Goal: Answer question/provide support

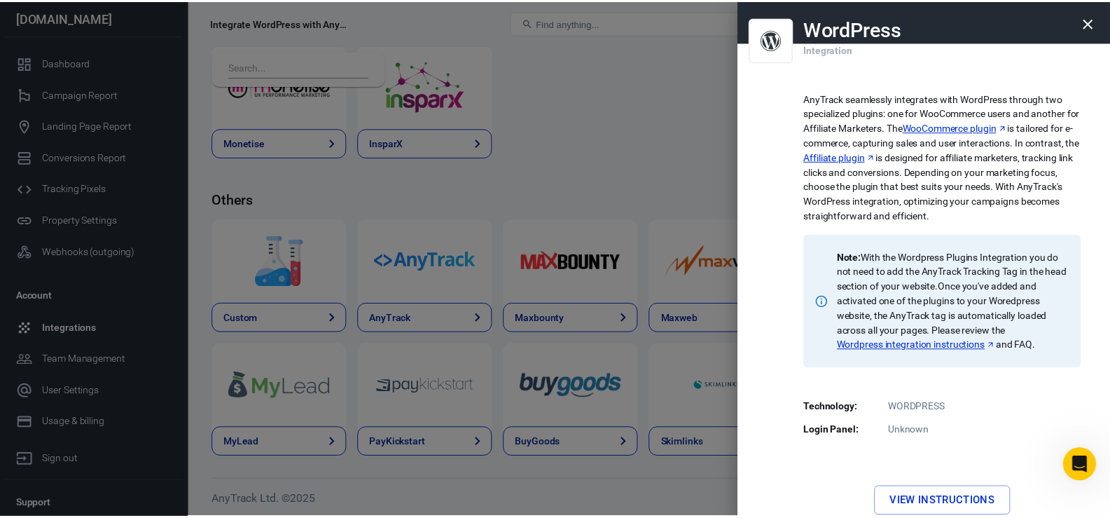
scroll to position [2, 0]
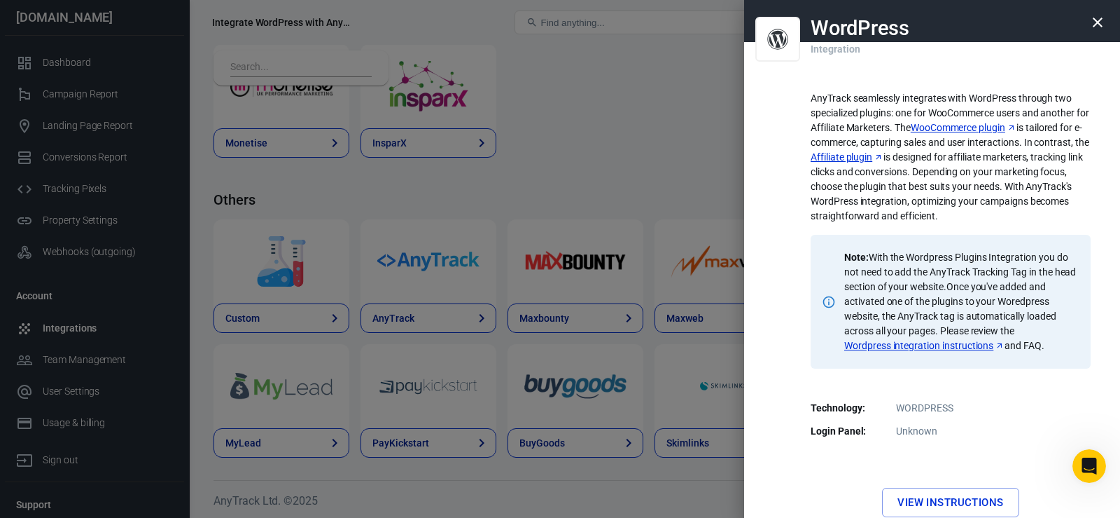
click at [1095, 18] on icon "button" at bounding box center [1098, 22] width 17 height 17
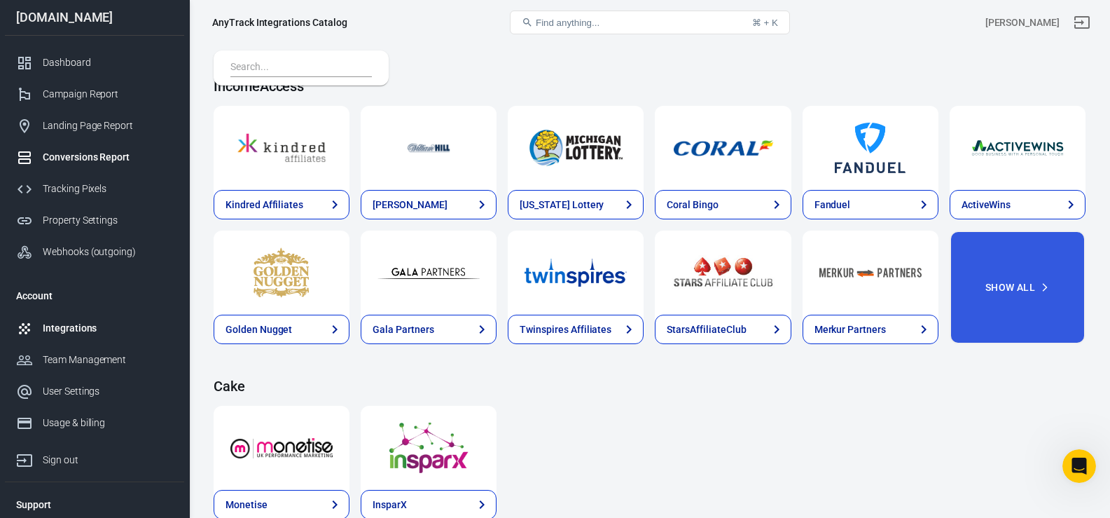
scroll to position [1799, 0]
click at [79, 215] on div "Property Settings" at bounding box center [108, 220] width 130 height 15
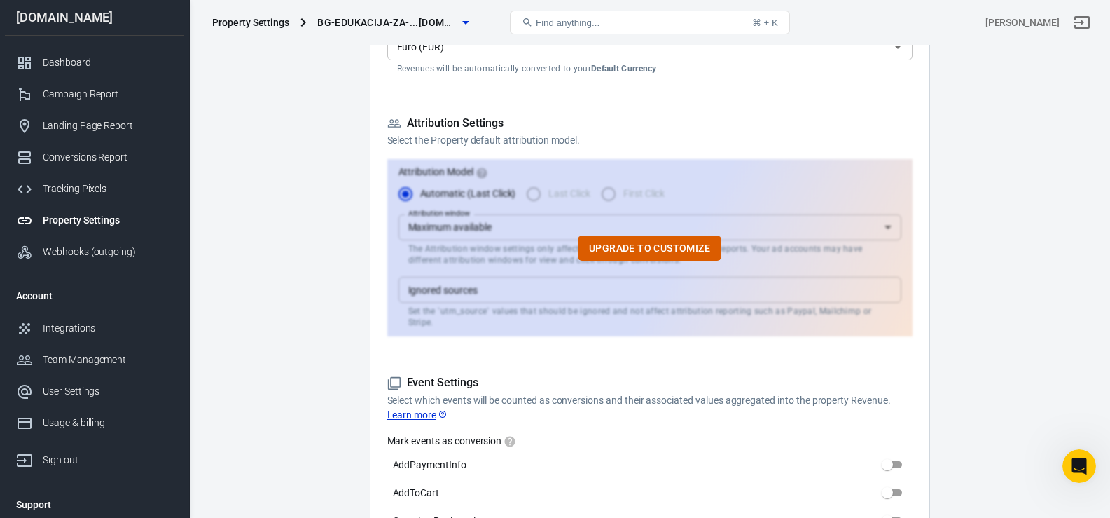
scroll to position [345, 0]
drag, startPoint x: 353, startPoint y: 263, endPoint x: 335, endPoint y: 328, distance: 68.1
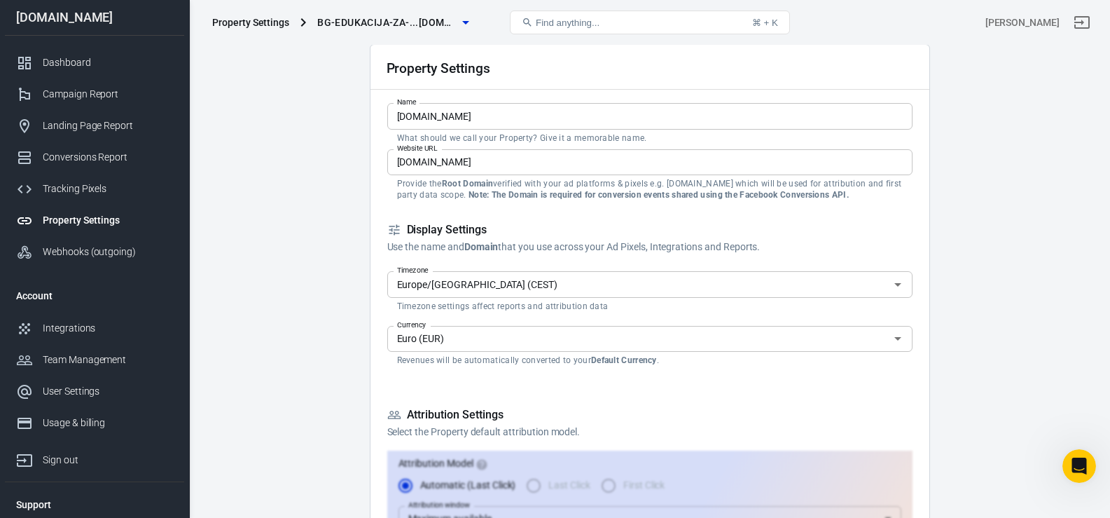
scroll to position [0, 0]
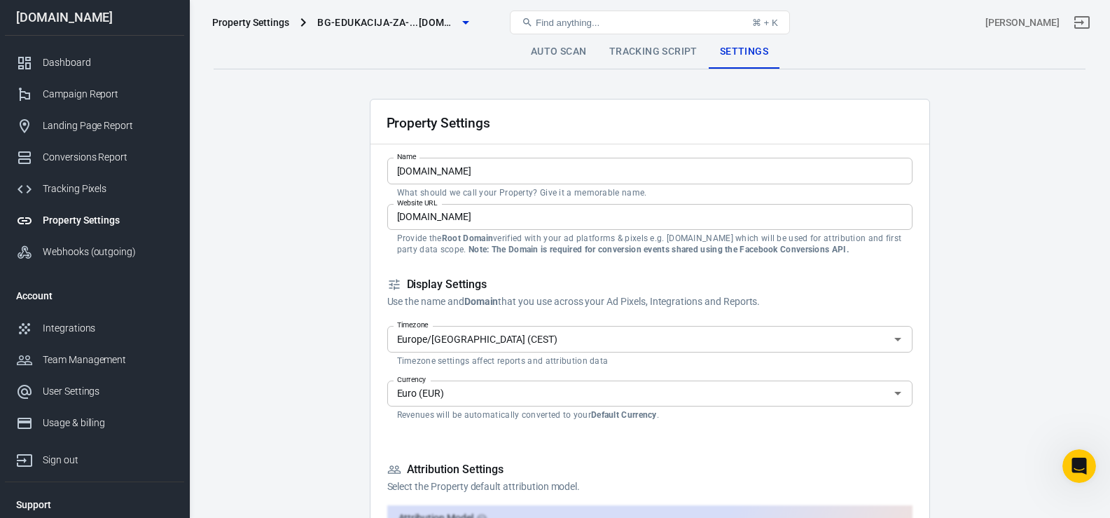
click at [644, 61] on link "Tracking Script" at bounding box center [653, 52] width 111 height 34
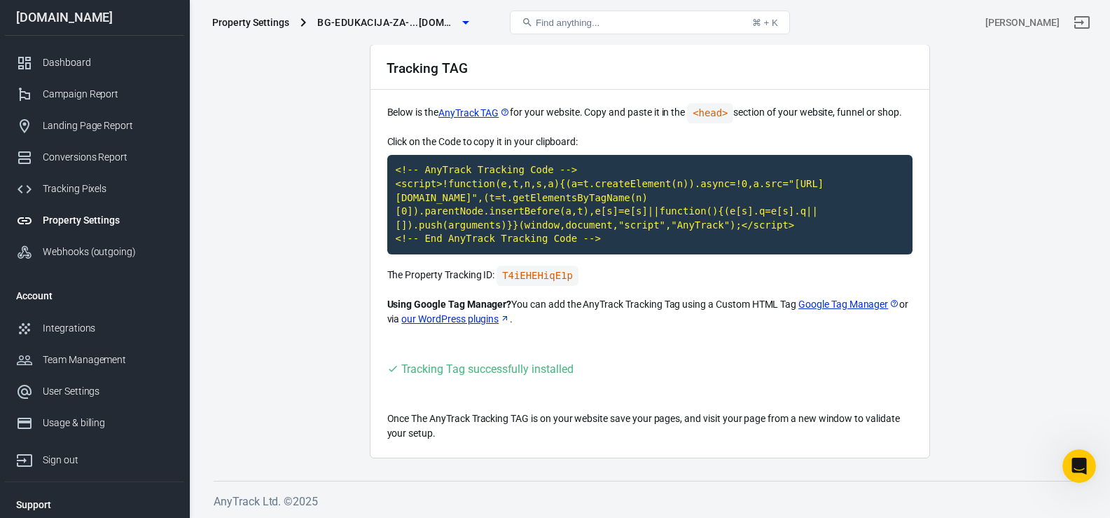
scroll to position [55, 0]
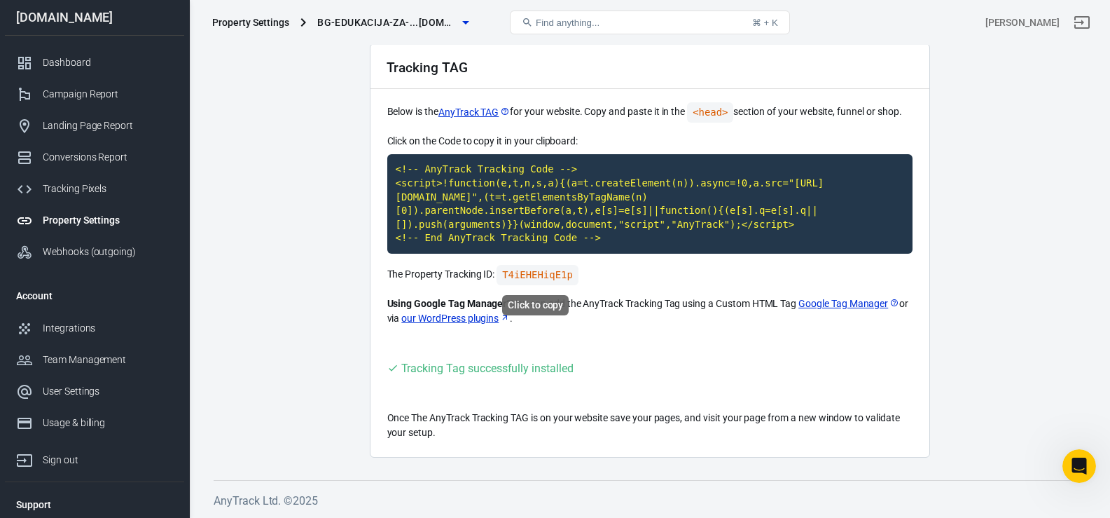
click at [508, 275] on code "T4iEHEHiqE1p" at bounding box center [538, 275] width 82 height 20
click at [1087, 461] on icon "Open Intercom Messenger" at bounding box center [1077, 463] width 23 height 23
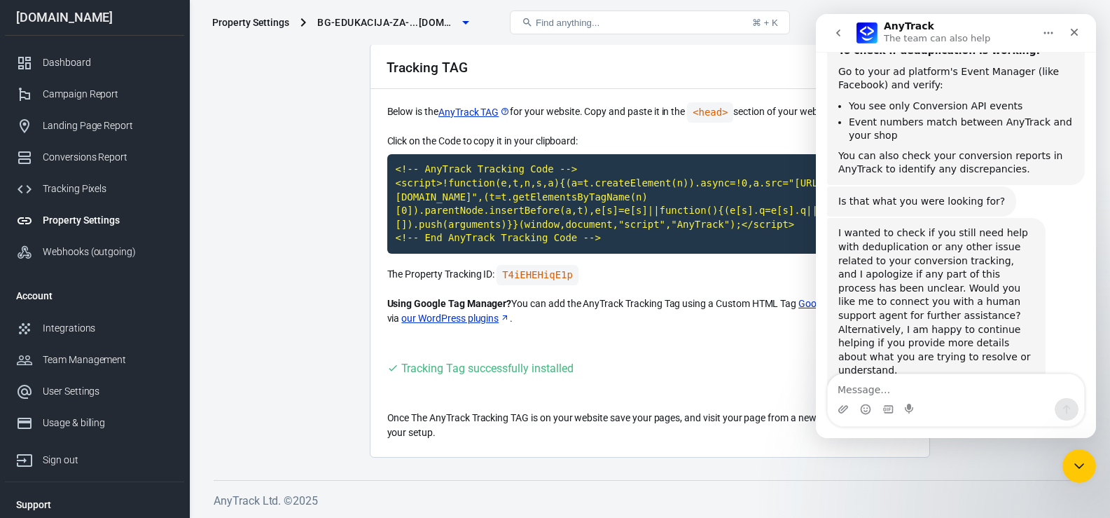
scroll to position [1714, 0]
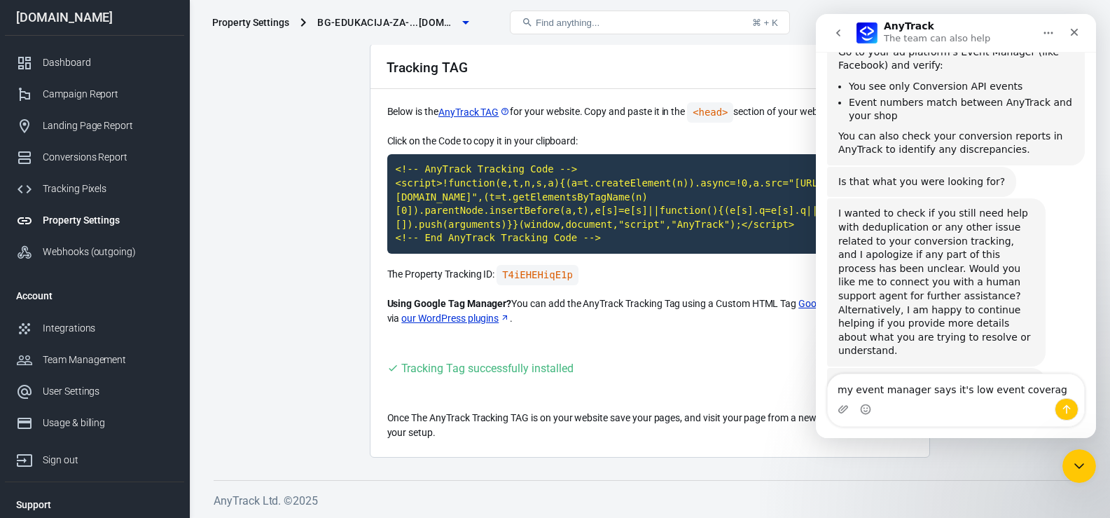
type textarea "my event manager says it's low event coverage"
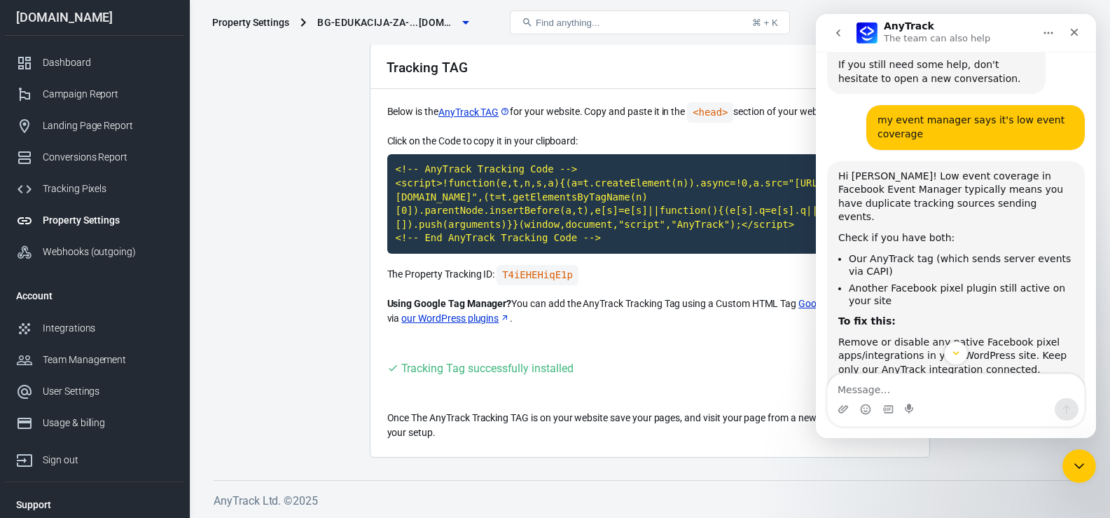
scroll to position [2107, 0]
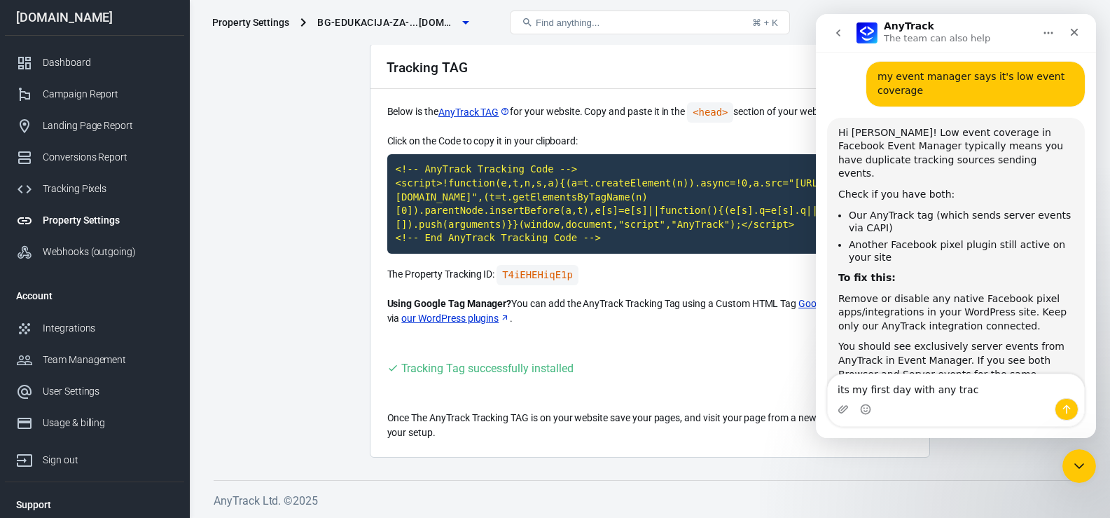
type textarea "its my first day with any track"
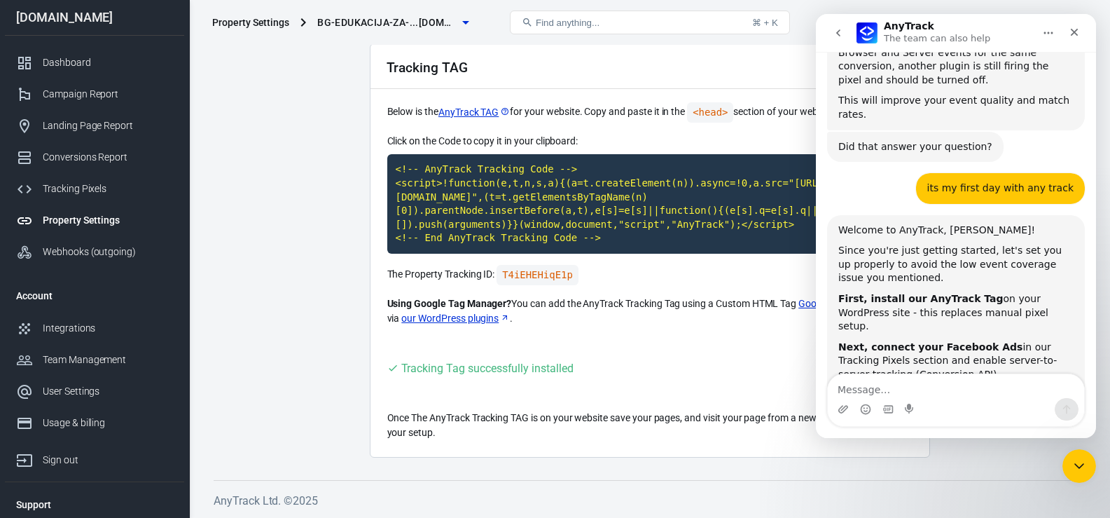
scroll to position [2443, 0]
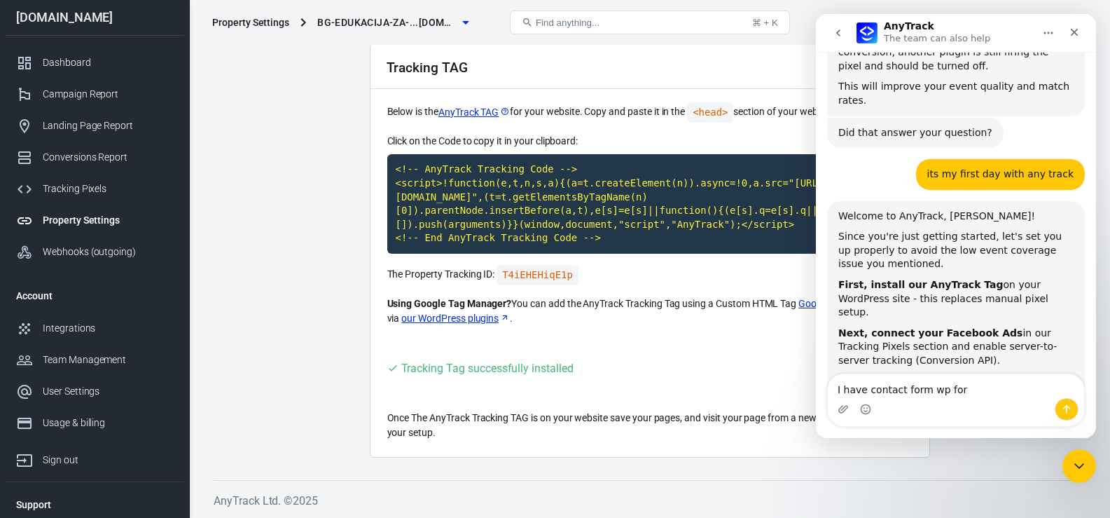
type textarea "I have contact form wp form"
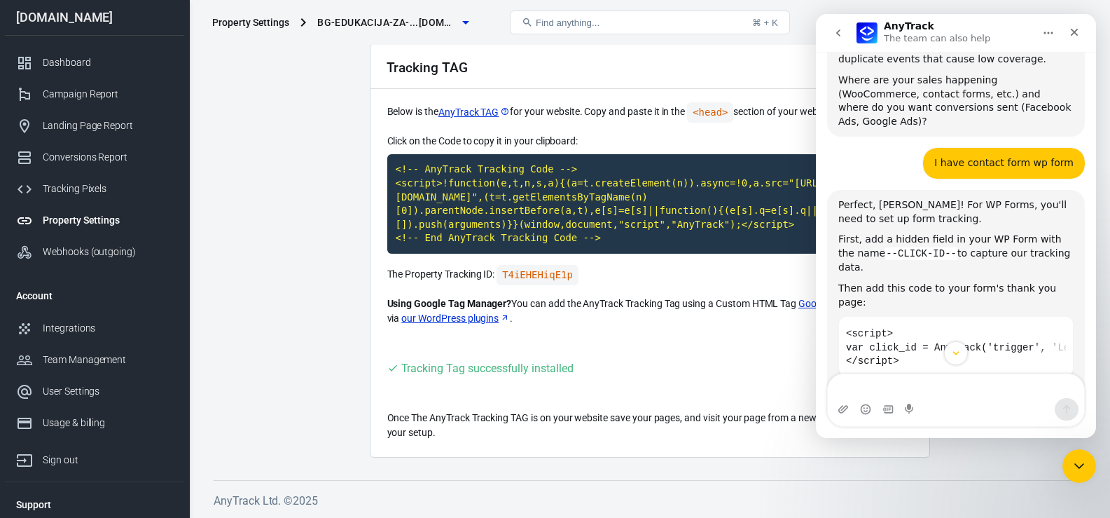
scroll to position [2806, 0]
click at [1052, 329] on icon "Copy this code block to your clipboard." at bounding box center [1057, 333] width 10 height 8
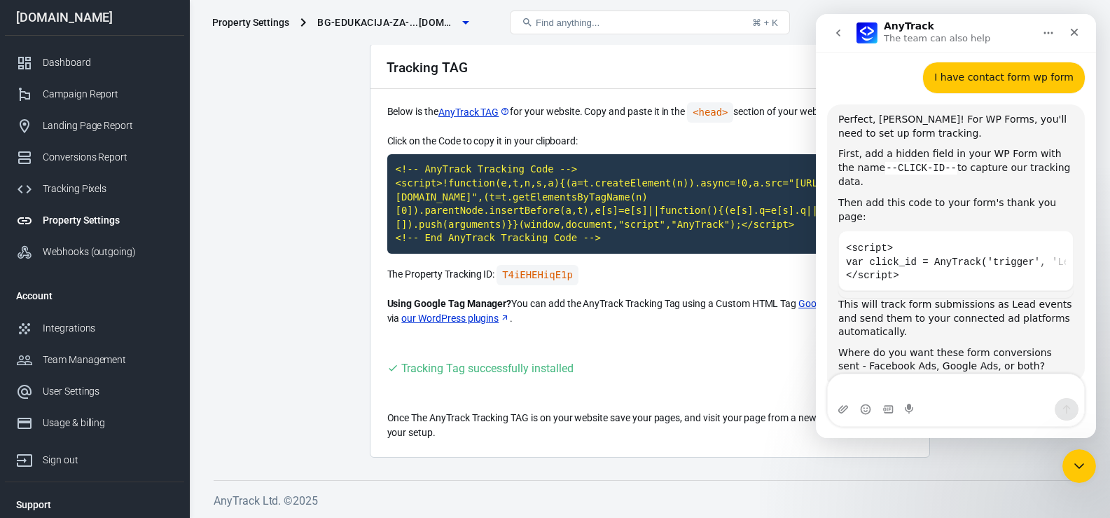
scroll to position [2895, 0]
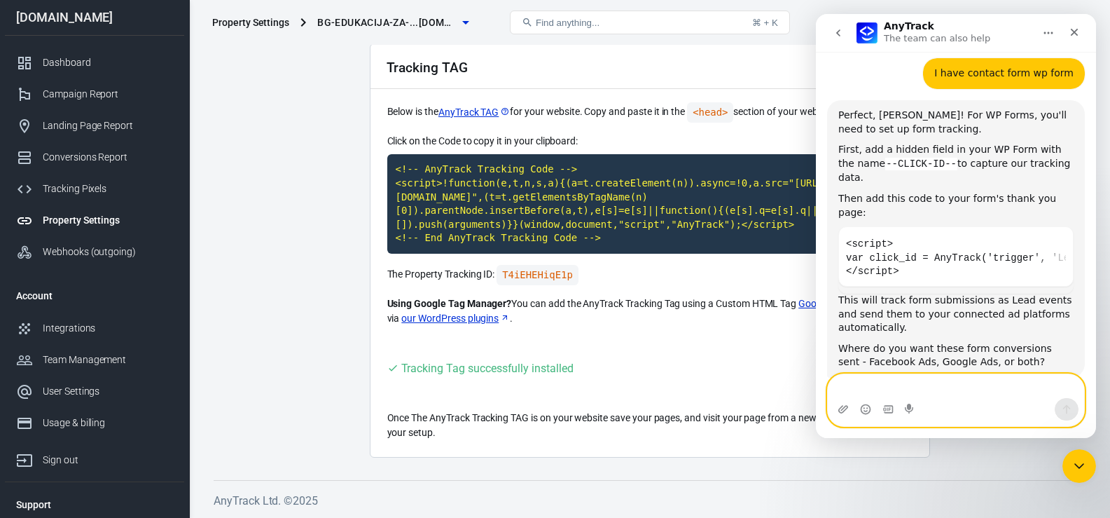
click at [880, 389] on textarea "Message…" at bounding box center [956, 386] width 256 height 24
type textarea "facebook ads , but submit form is putchase event"
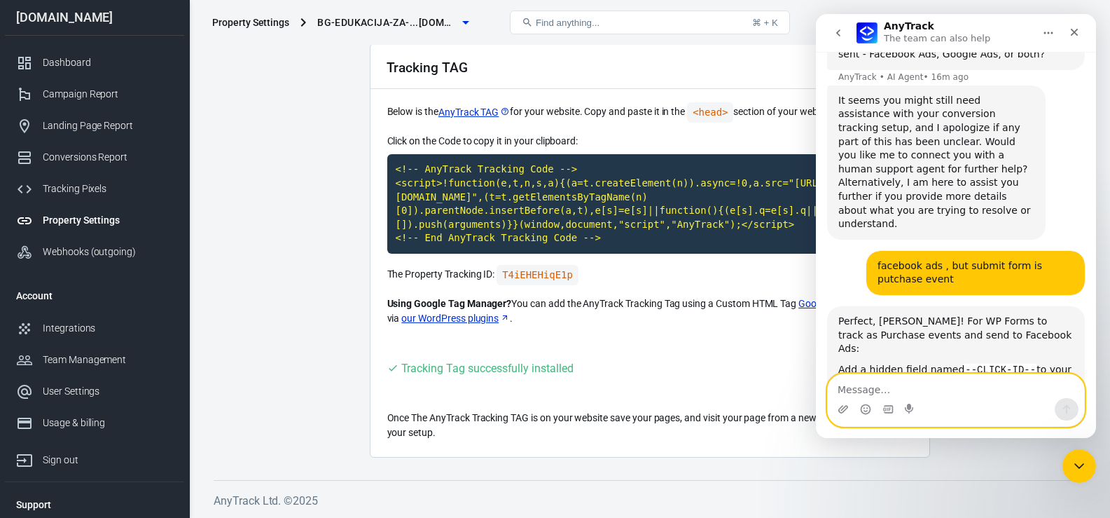
scroll to position [3246, 0]
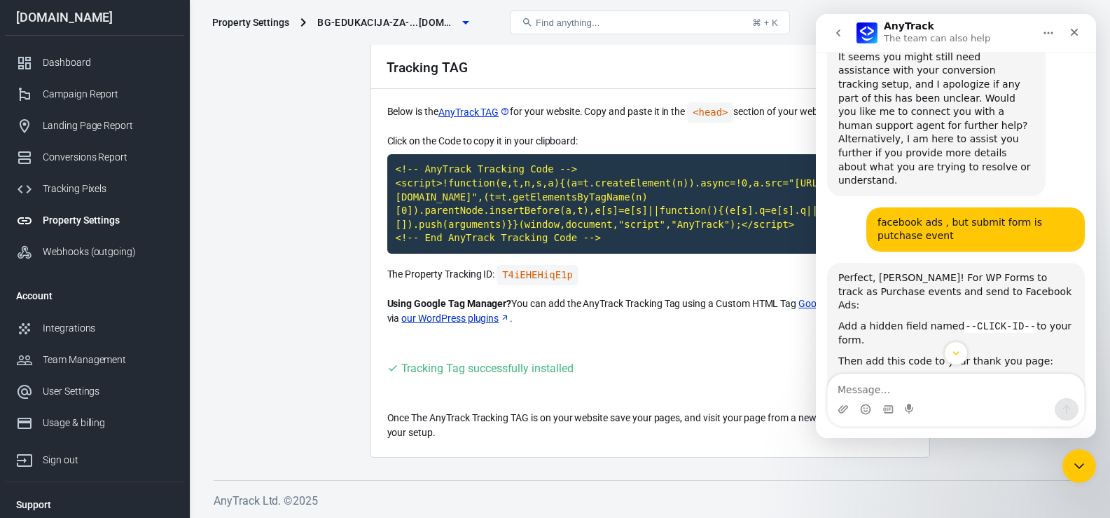
click at [937, 383] on code "<script> var click_id = AnyTrack('trigger', 'Purchase', { value: 'ORDER_VALUE',…" at bounding box center [956, 428] width 220 height 90
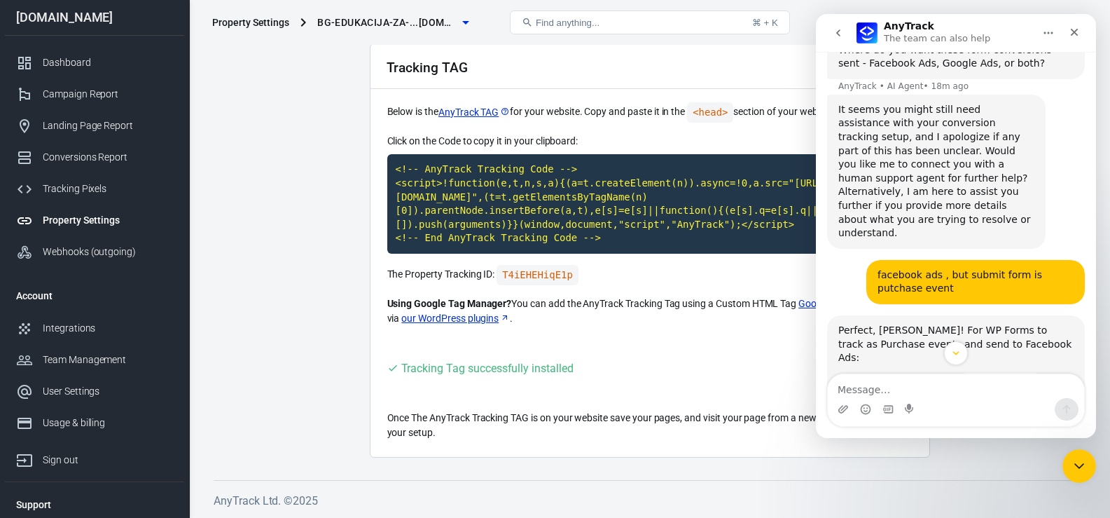
scroll to position [3194, 0]
click at [1052, 439] on icon "Copy this code block to your clipboard." at bounding box center [1057, 444] width 11 height 11
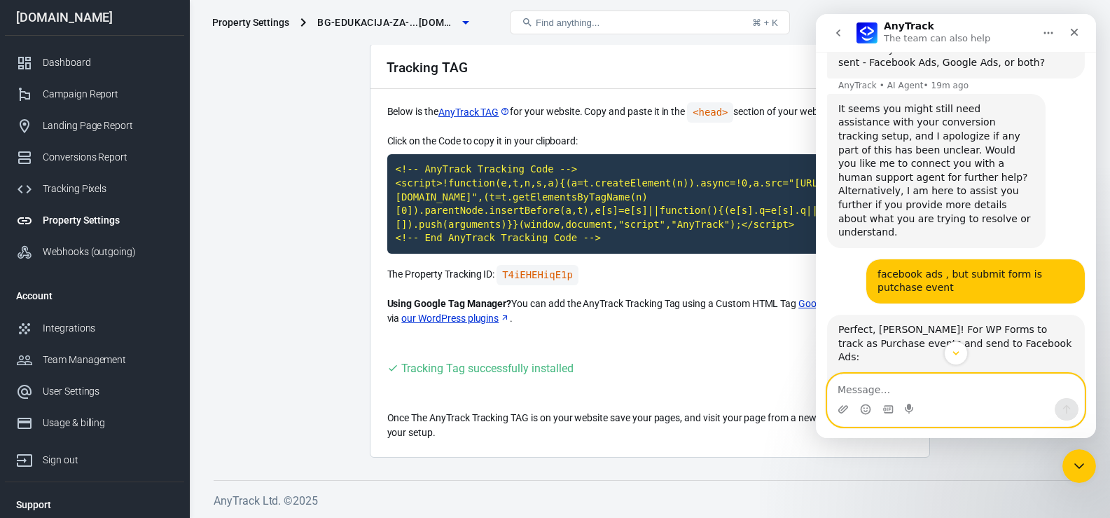
click at [909, 390] on textarea "Message…" at bounding box center [956, 386] width 256 height 24
paste textarea "Layout CSS classes"
type textarea "to put in Layout CSS classes"
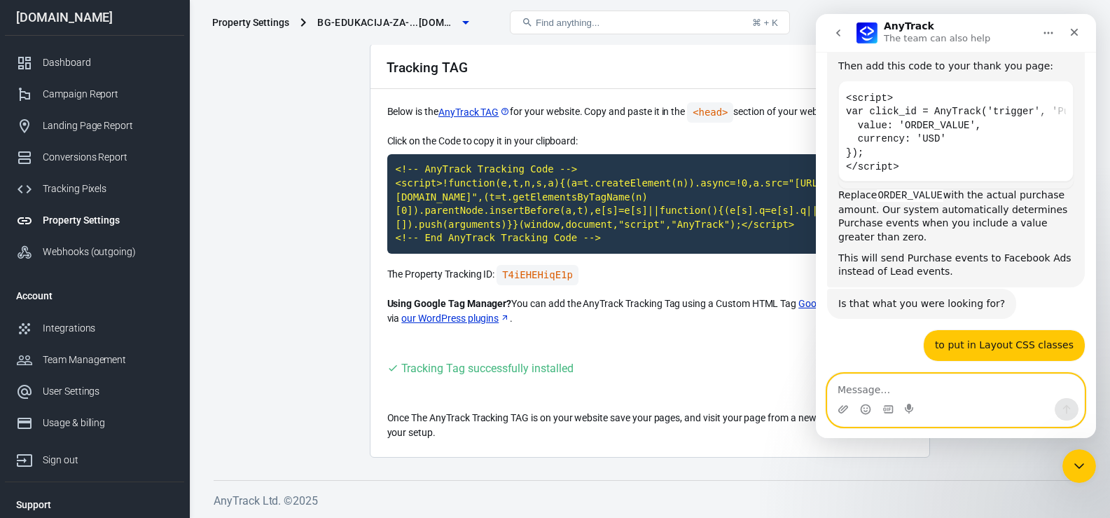
scroll to position [3615, 0]
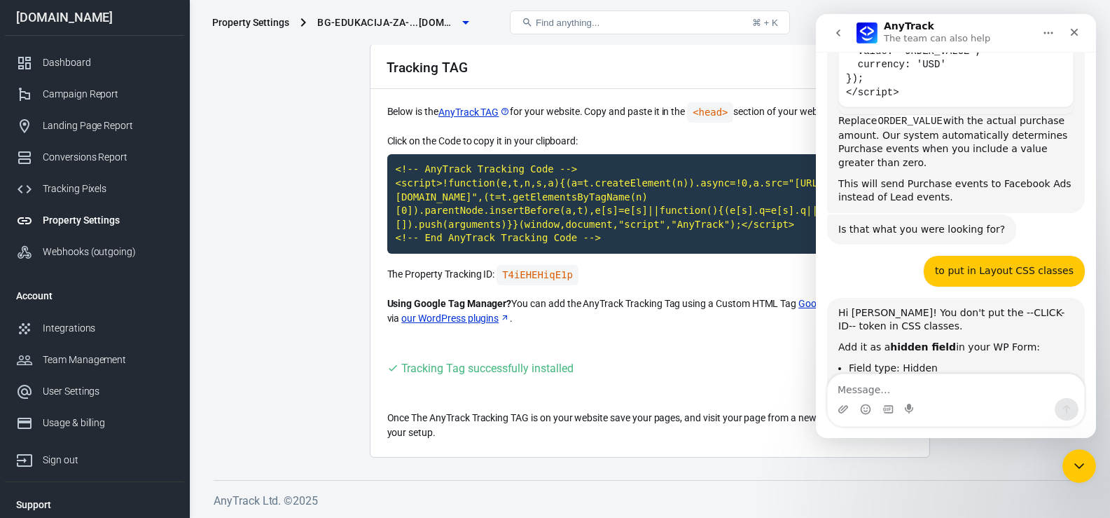
drag, startPoint x: 901, startPoint y: 177, endPoint x: 941, endPoint y: 176, distance: 40.6
click at [941, 377] on li "Field name: click_id" at bounding box center [961, 383] width 225 height 13
copy li "click_id"
drag, startPoint x: 918, startPoint y: 186, endPoint x: 955, endPoint y: 191, distance: 37.4
click at [955, 394] on li "Default value: --CLICK-ID--" at bounding box center [961, 400] width 225 height 13
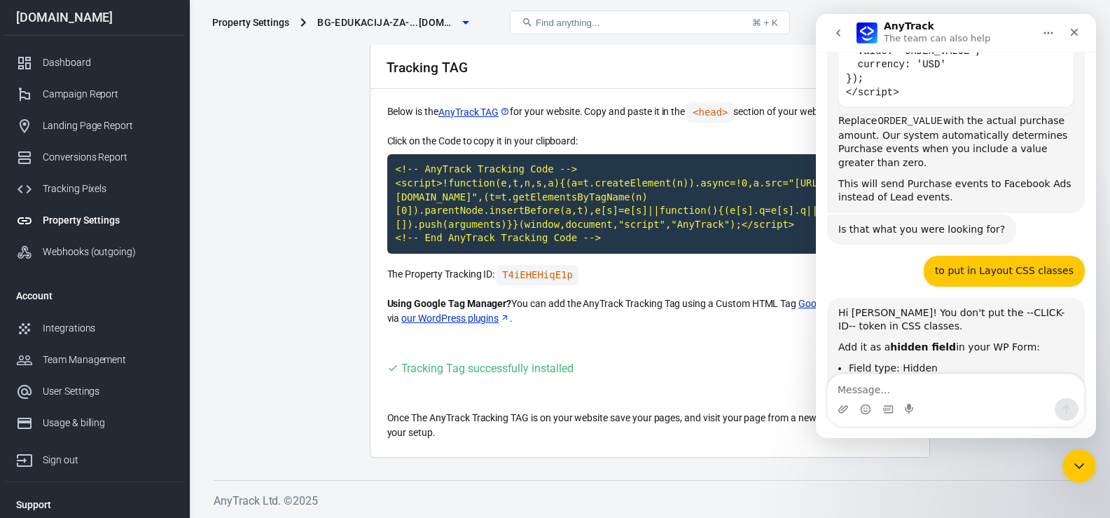
copy li "CLICK-ID"
click at [864, 394] on textarea "Message…" at bounding box center [956, 386] width 256 height 24
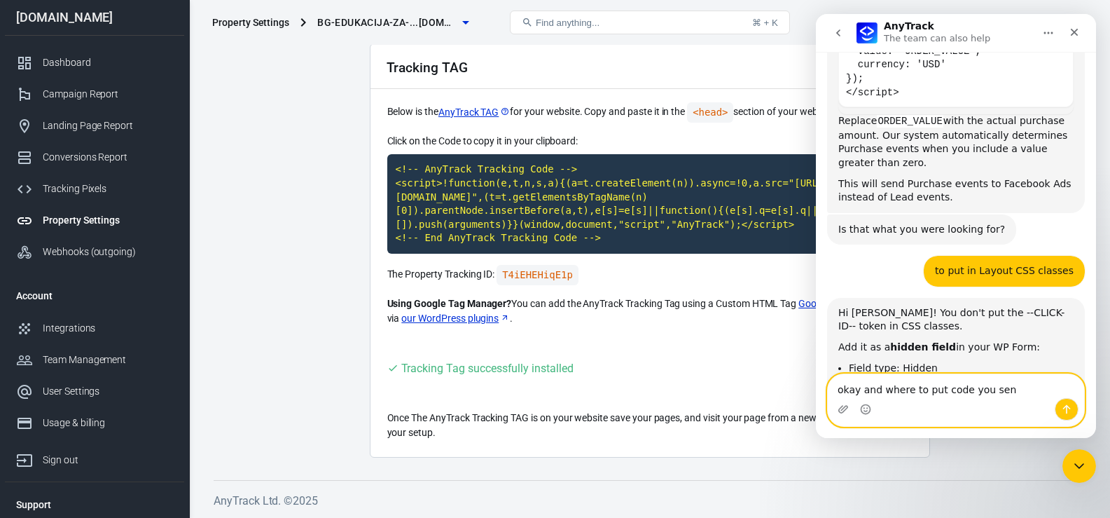
type textarea "okay and where to put code you sent"
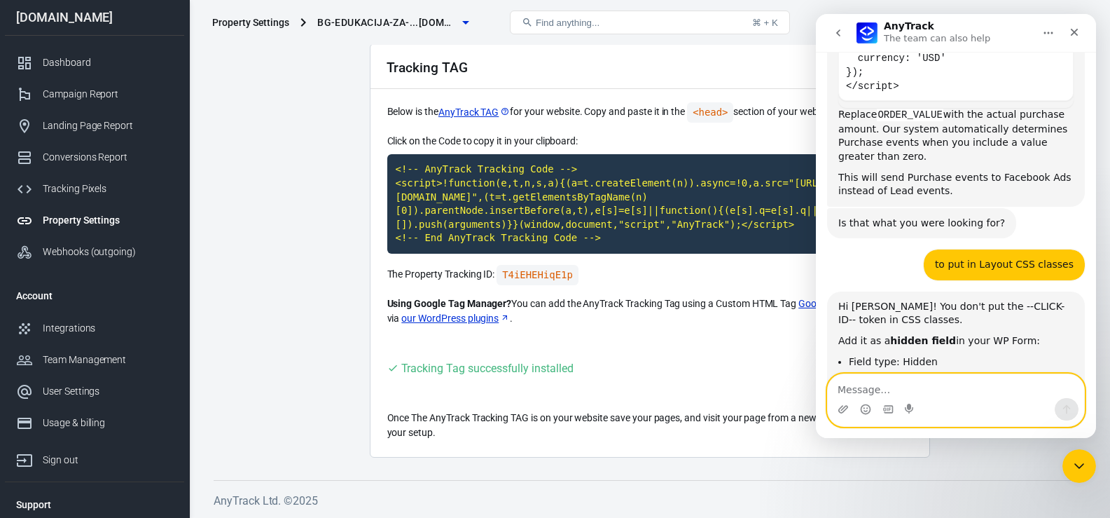
scroll to position [3667, 0]
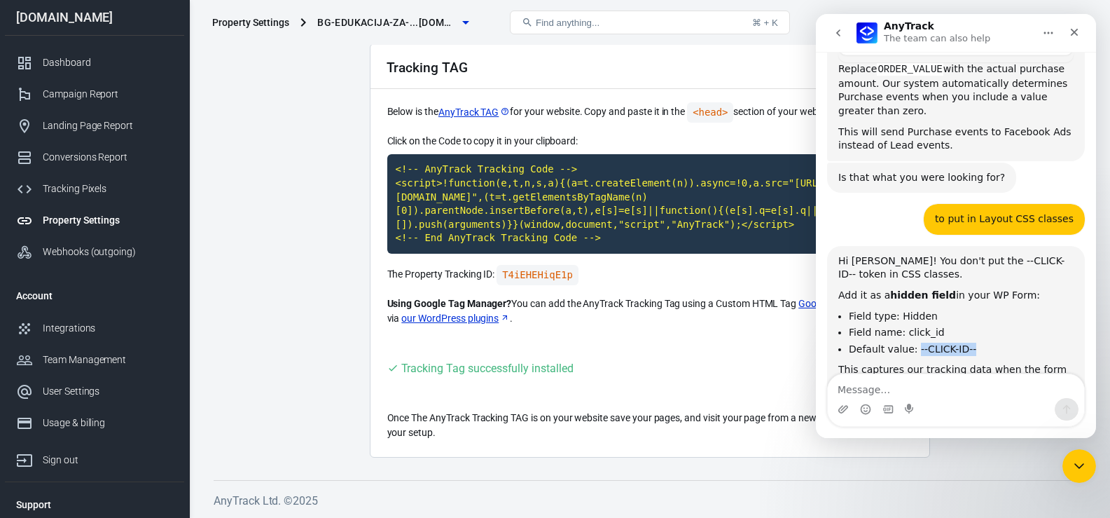
drag, startPoint x: 912, startPoint y: 143, endPoint x: 975, endPoint y: 143, distance: 63.0
click at [975, 342] on li "Default value: --CLICK-ID--" at bounding box center [961, 348] width 225 height 13
copy li "--CLICK-ID--"
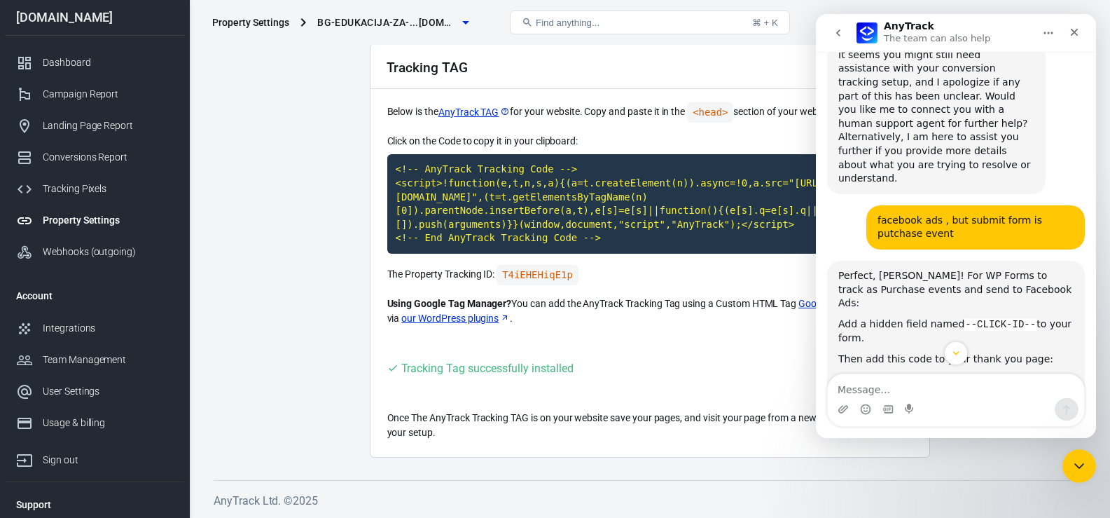
scroll to position [3236, 0]
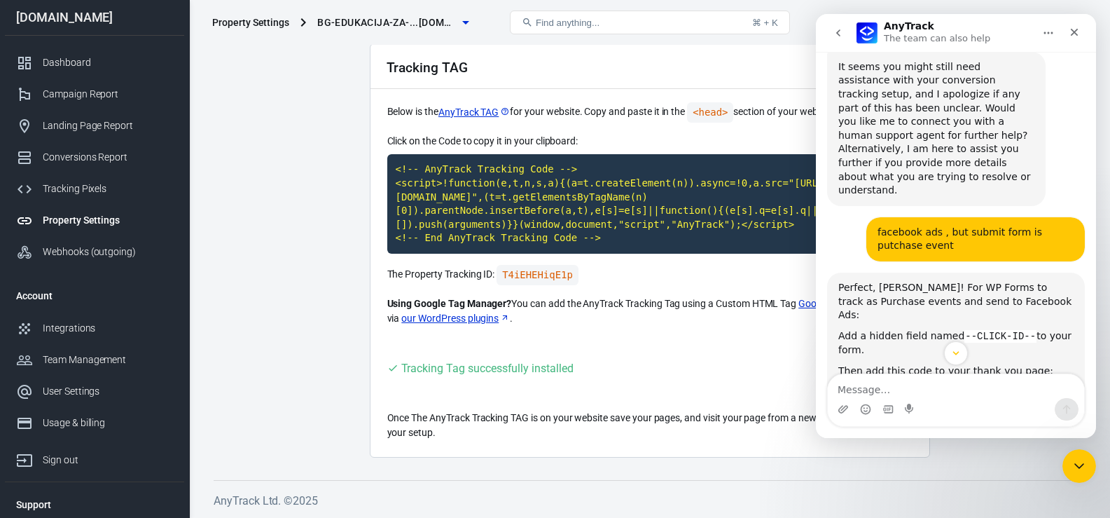
click at [1053, 397] on icon "Copy this code block to your clipboard." at bounding box center [1057, 402] width 11 height 11
click at [878, 384] on textarea "Message…" at bounding box center [956, 386] width 256 height 24
paste textarea "<script> var click_id = AnyTrack('trigger', 'Purchase', { value: 'ORDER_VALUE',…"
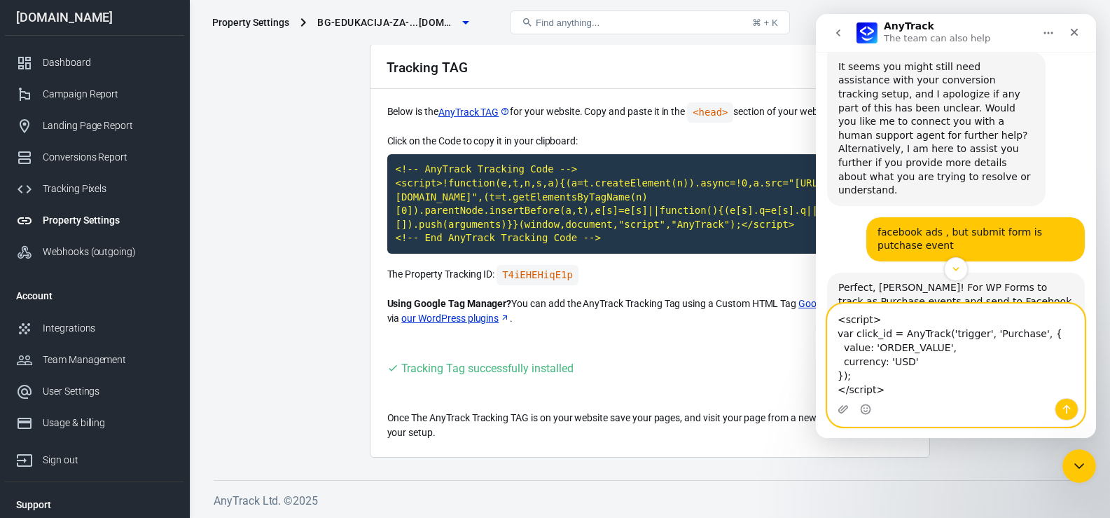
scroll to position [9, 0]
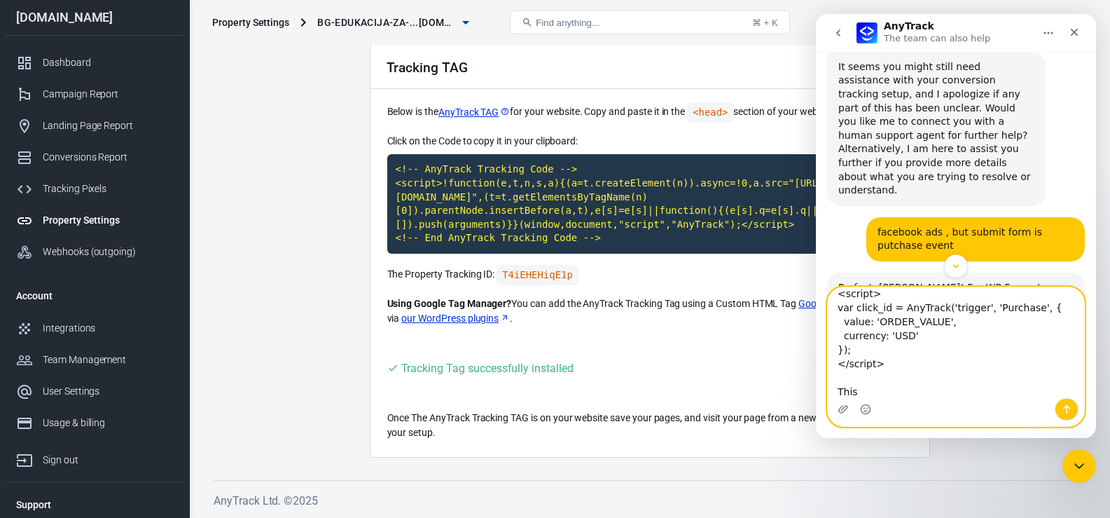
type textarea "<script> var click_id = AnyTrack('trigger', 'Purchase', { value: 'ORDER_VALUE',…"
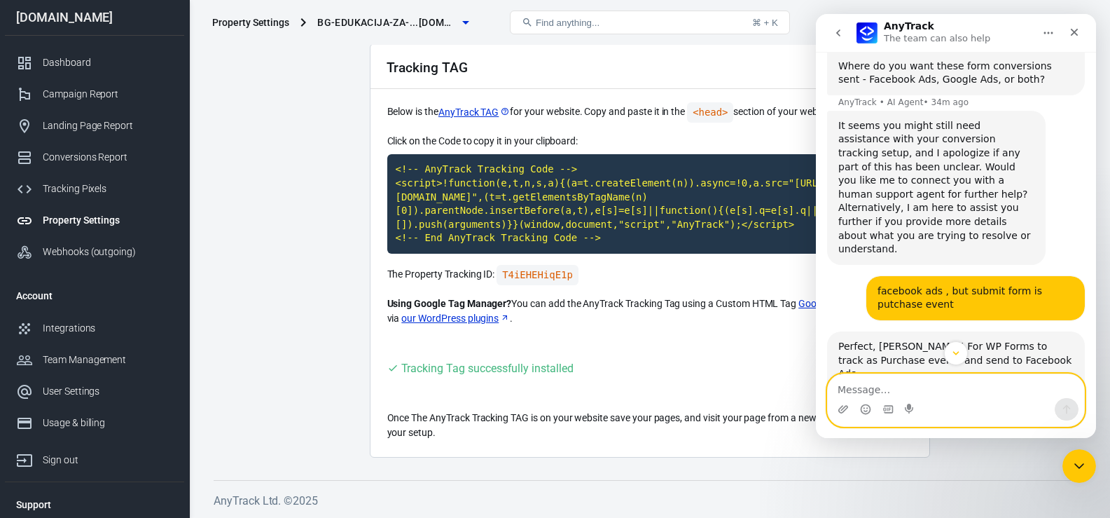
scroll to position [3176, 0]
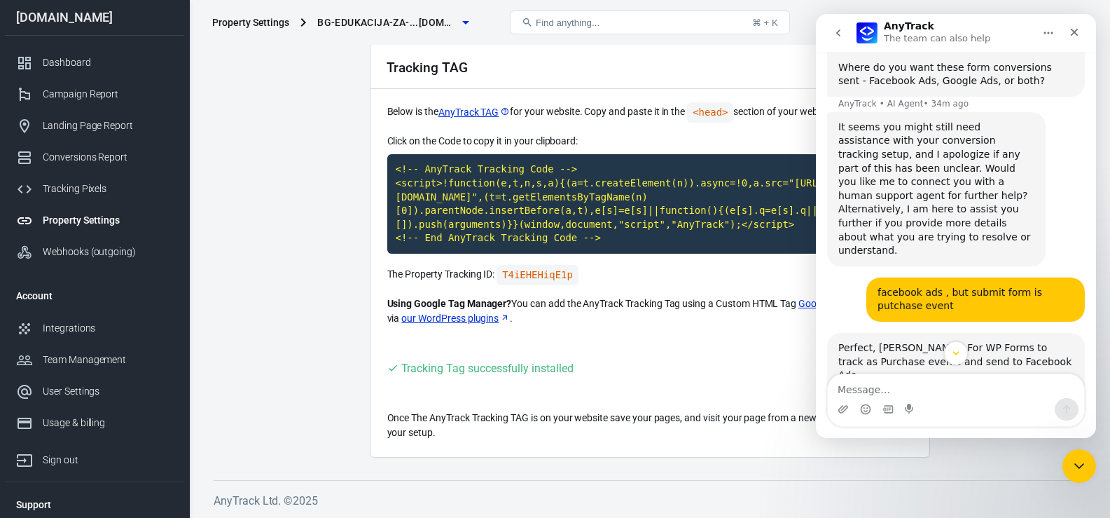
click at [1057, 451] on div "AnyTrack says…" at bounding box center [1056, 463] width 24 height 24
click at [879, 390] on textarea "Message…" at bounding box center [956, 386] width 256 height 24
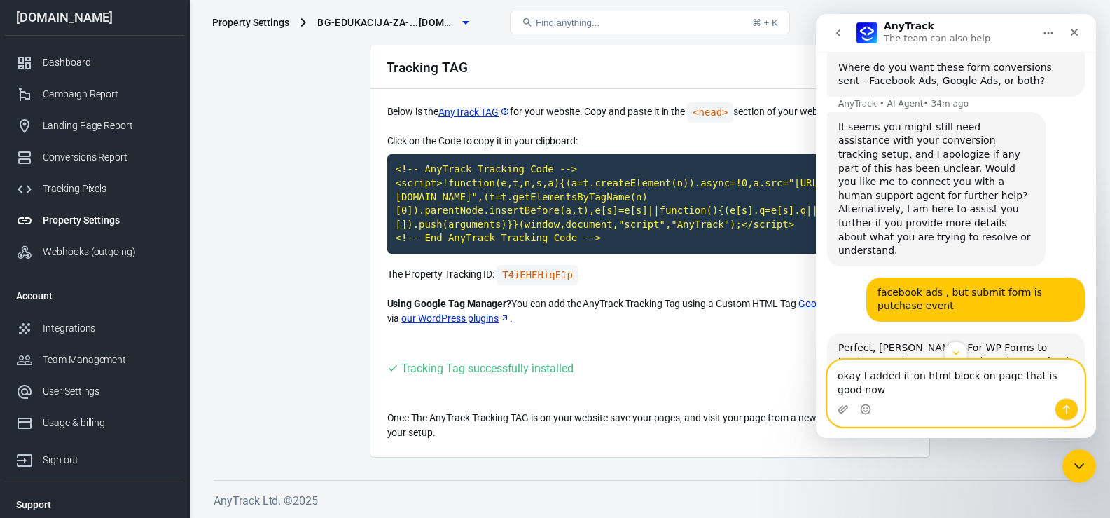
type textarea "okay I added it on html block on page that is good now?"
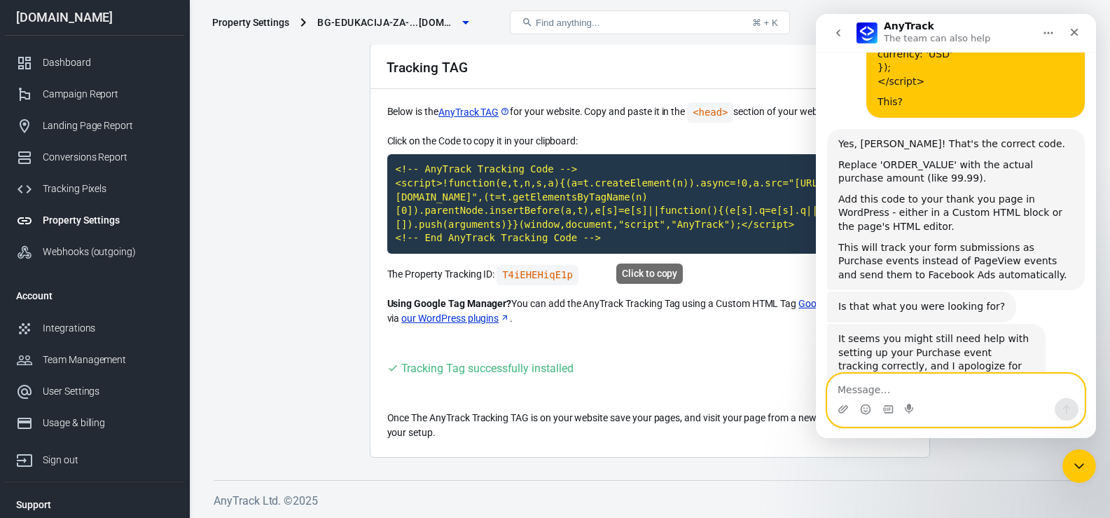
scroll to position [4665, 0]
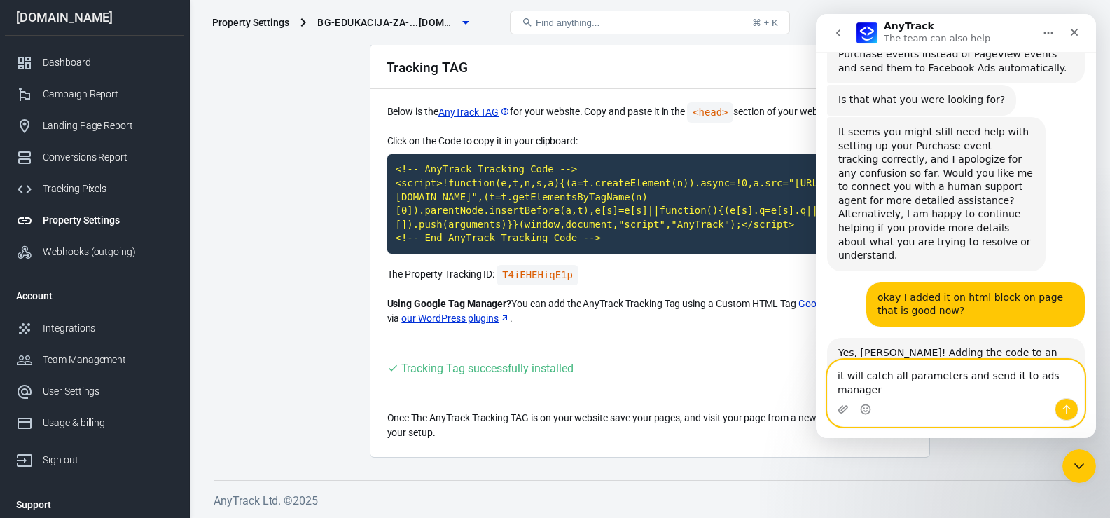
type textarea "it will catch all parameters and send it to ads manager"
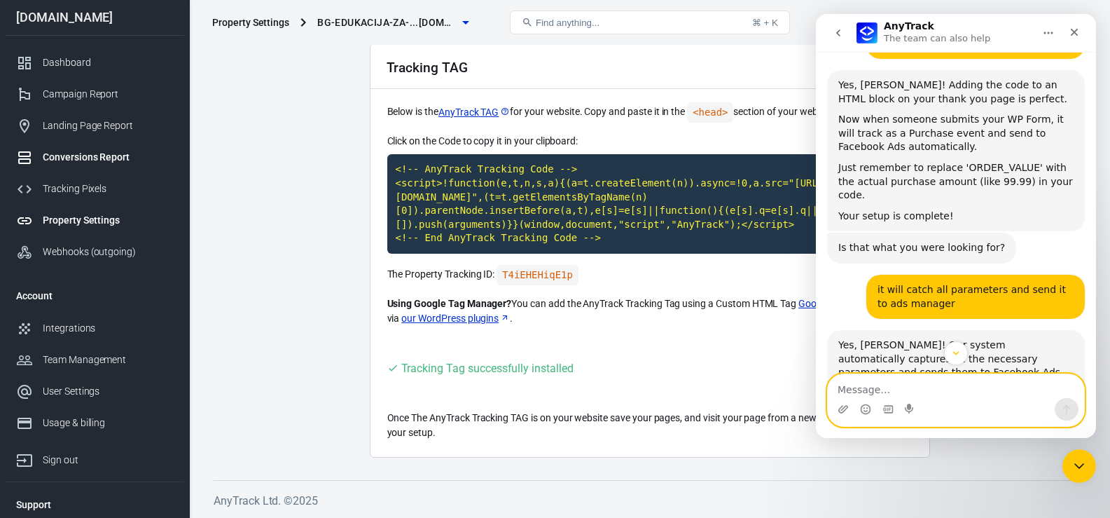
scroll to position [4954, 0]
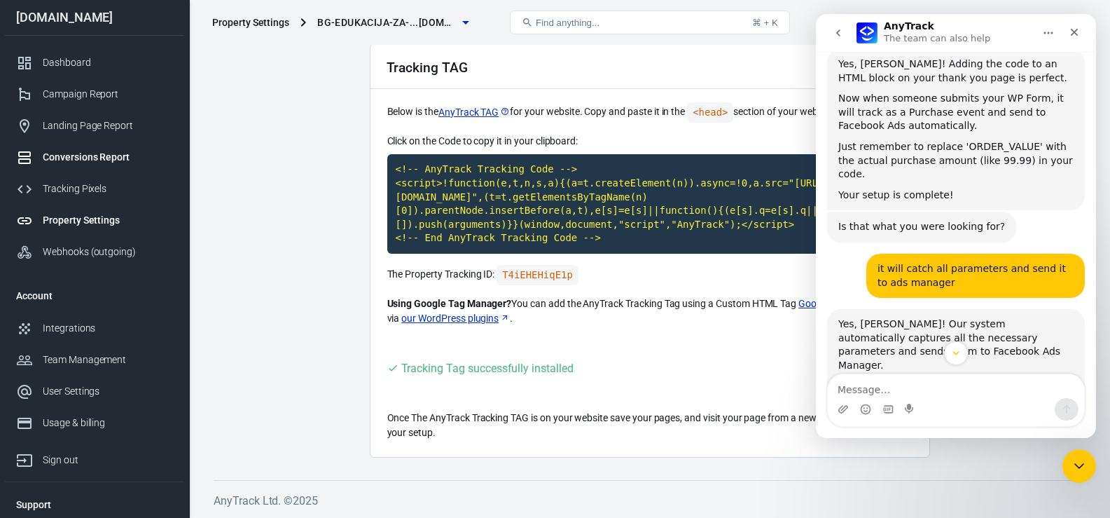
click at [100, 156] on div "Conversions Report" at bounding box center [108, 157] width 130 height 15
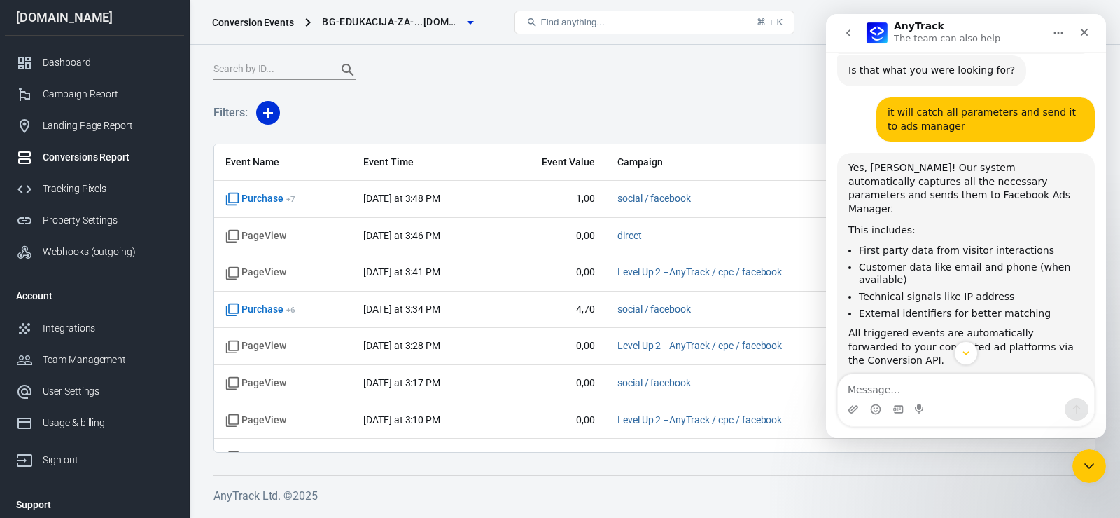
scroll to position [5141, 0]
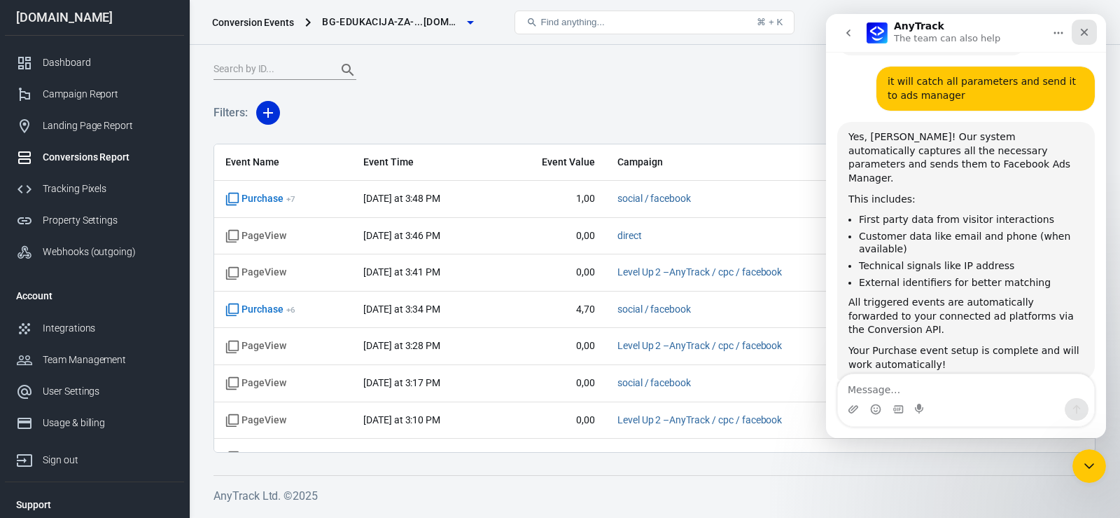
click at [1085, 41] on div "Close" at bounding box center [1084, 32] width 25 height 25
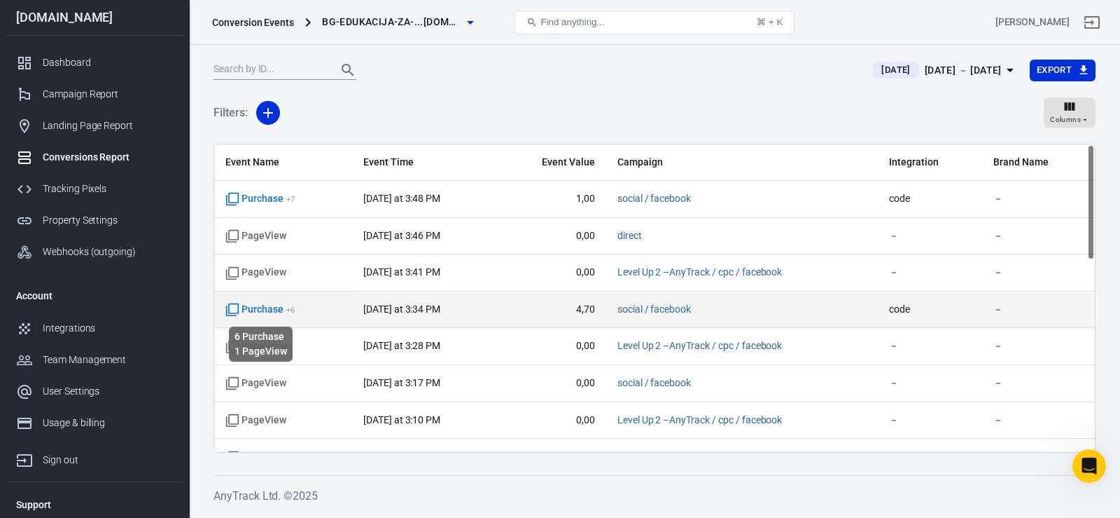
click at [267, 308] on span "Purchase + 6" at bounding box center [260, 310] width 70 height 14
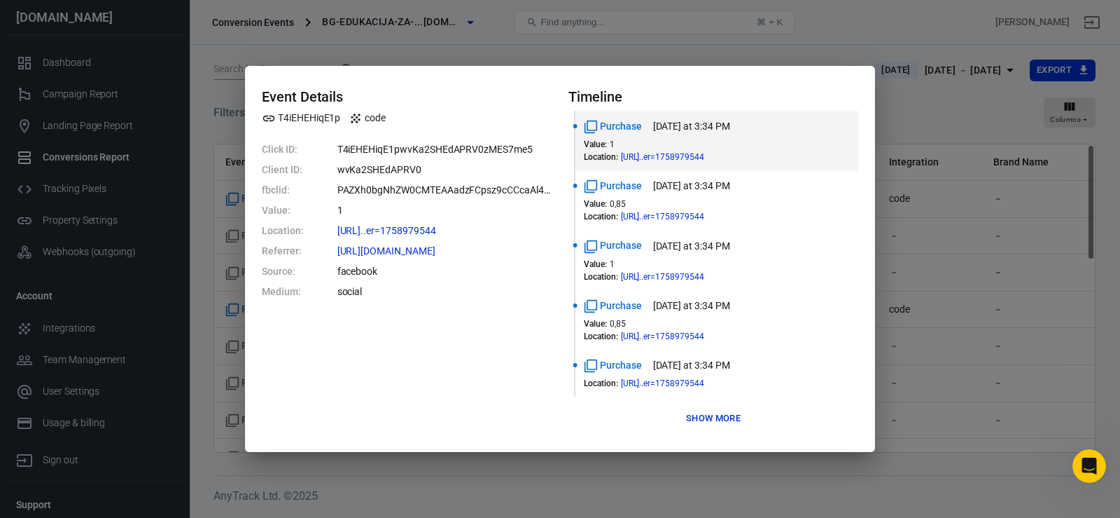
click at [415, 46] on div "Event Details T4iEHEHiqE1p code Click ID: T4iEHEHiqE1pwvKa2SHEdAPRV0zMES7me5 Cl…" at bounding box center [560, 259] width 1120 height 518
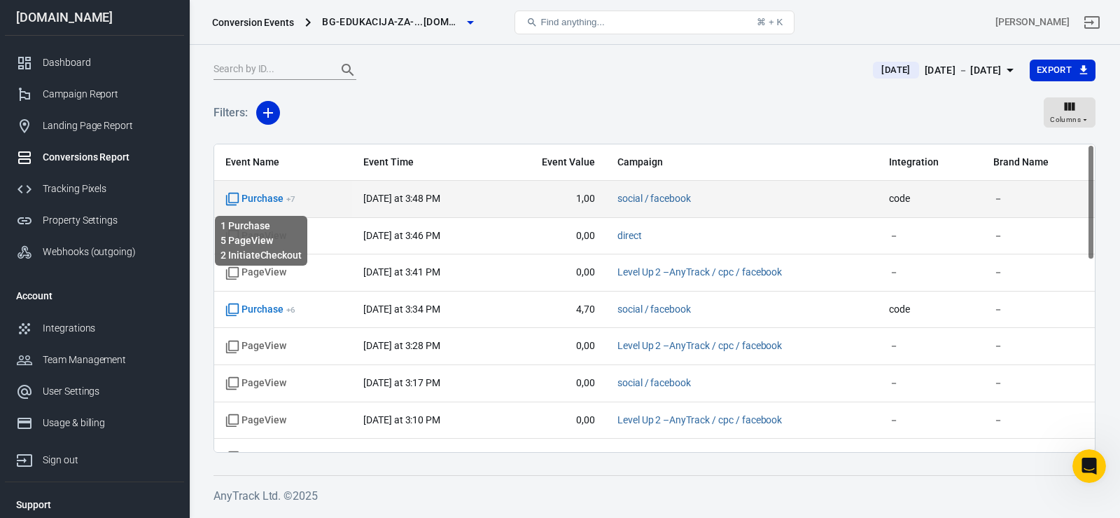
click at [264, 198] on span "Purchase + 7" at bounding box center [260, 199] width 70 height 14
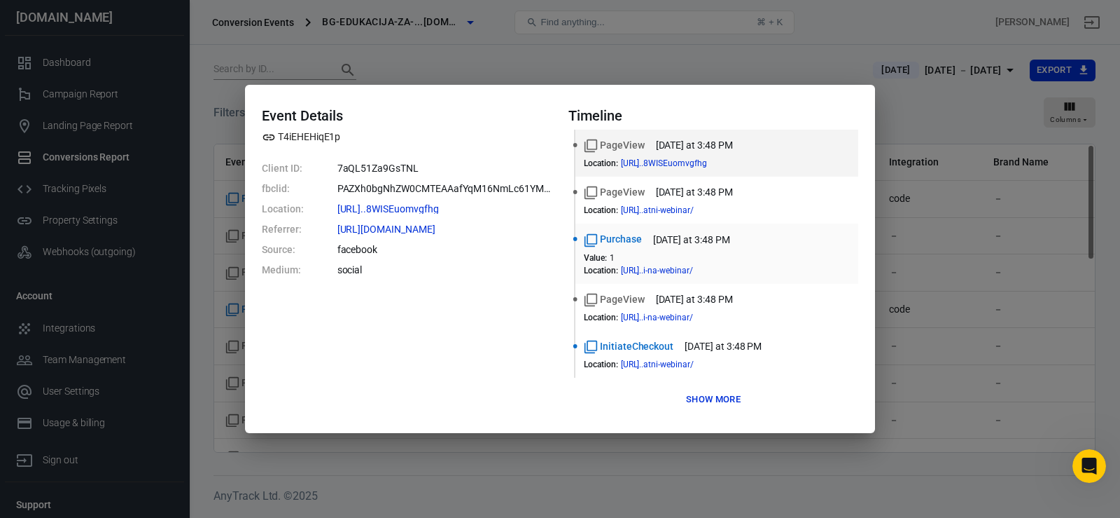
click at [631, 251] on div "Purchase [DATE] at 3:48 PM Value : 1 Location : [URL]..i-na-webinar/" at bounding box center [717, 253] width 266 height 43
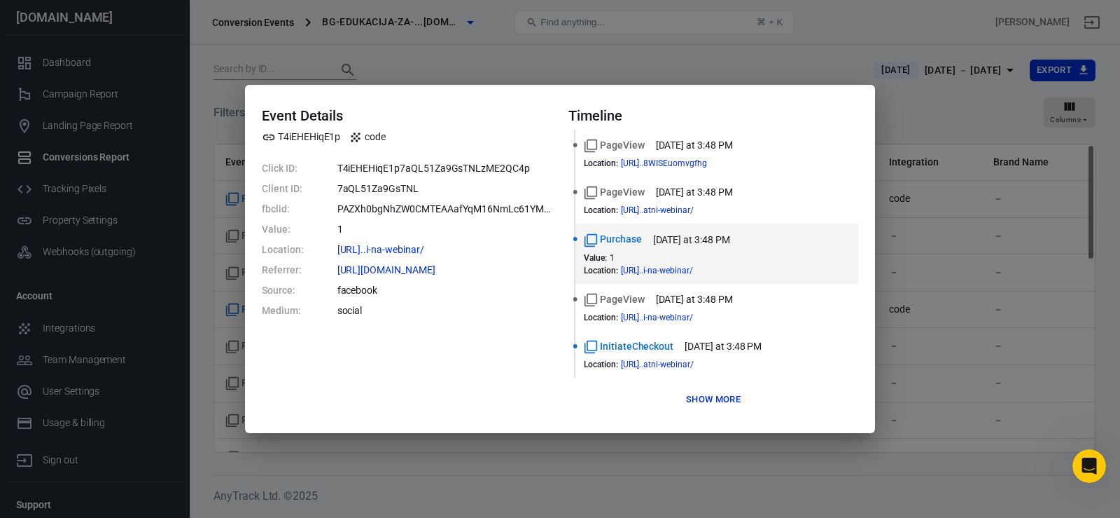
click at [419, 55] on div "Event Details T4iEHEHiqE1p code Click ID: T4iEHEHiqE1p7aQL51Za9GsTNLzME2QC4p Cl…" at bounding box center [560, 259] width 1120 height 518
